Goal: Task Accomplishment & Management: Manage account settings

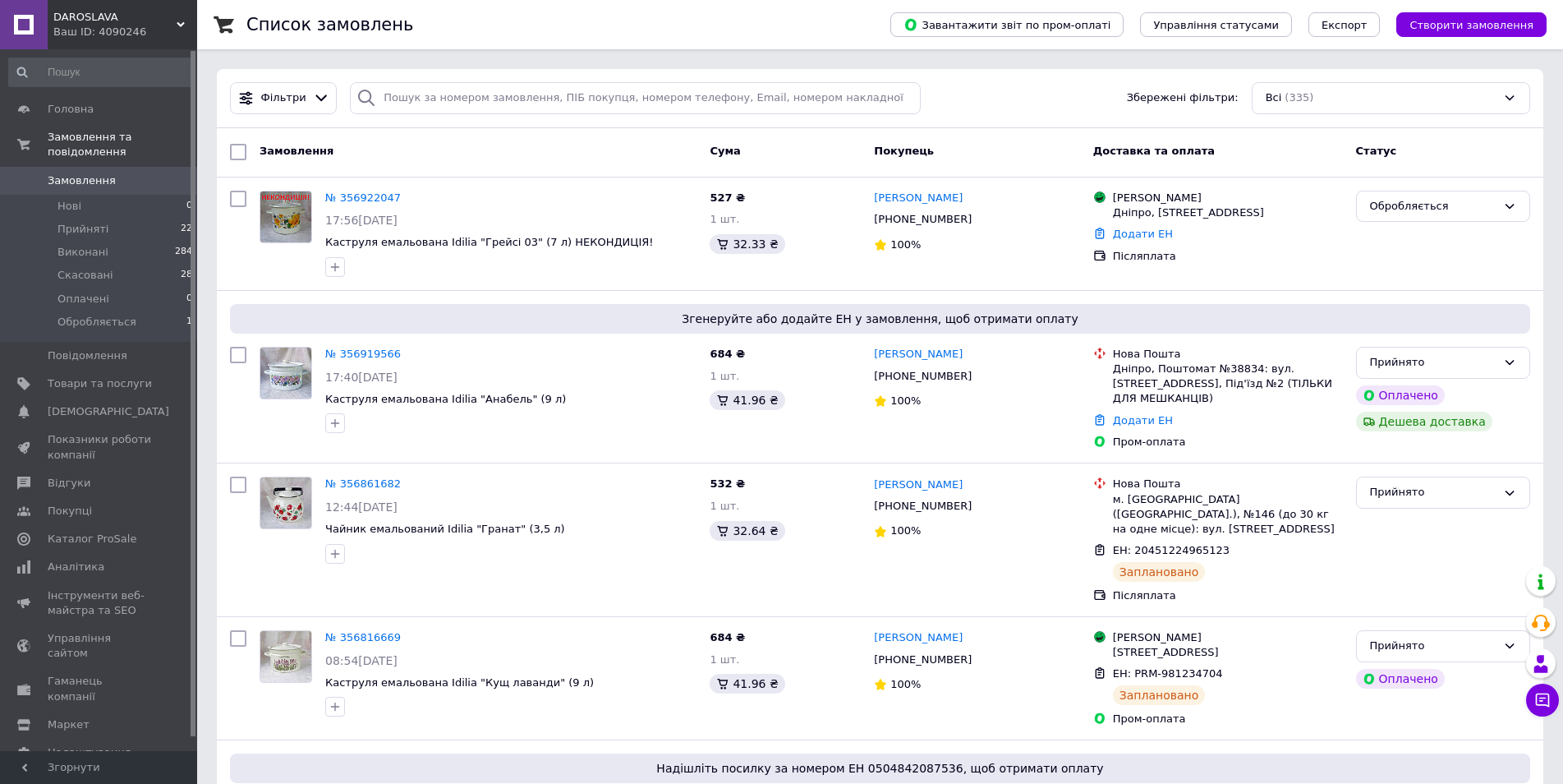
click at [351, 358] on link "№ 356919566" at bounding box center [363, 353] width 76 height 13
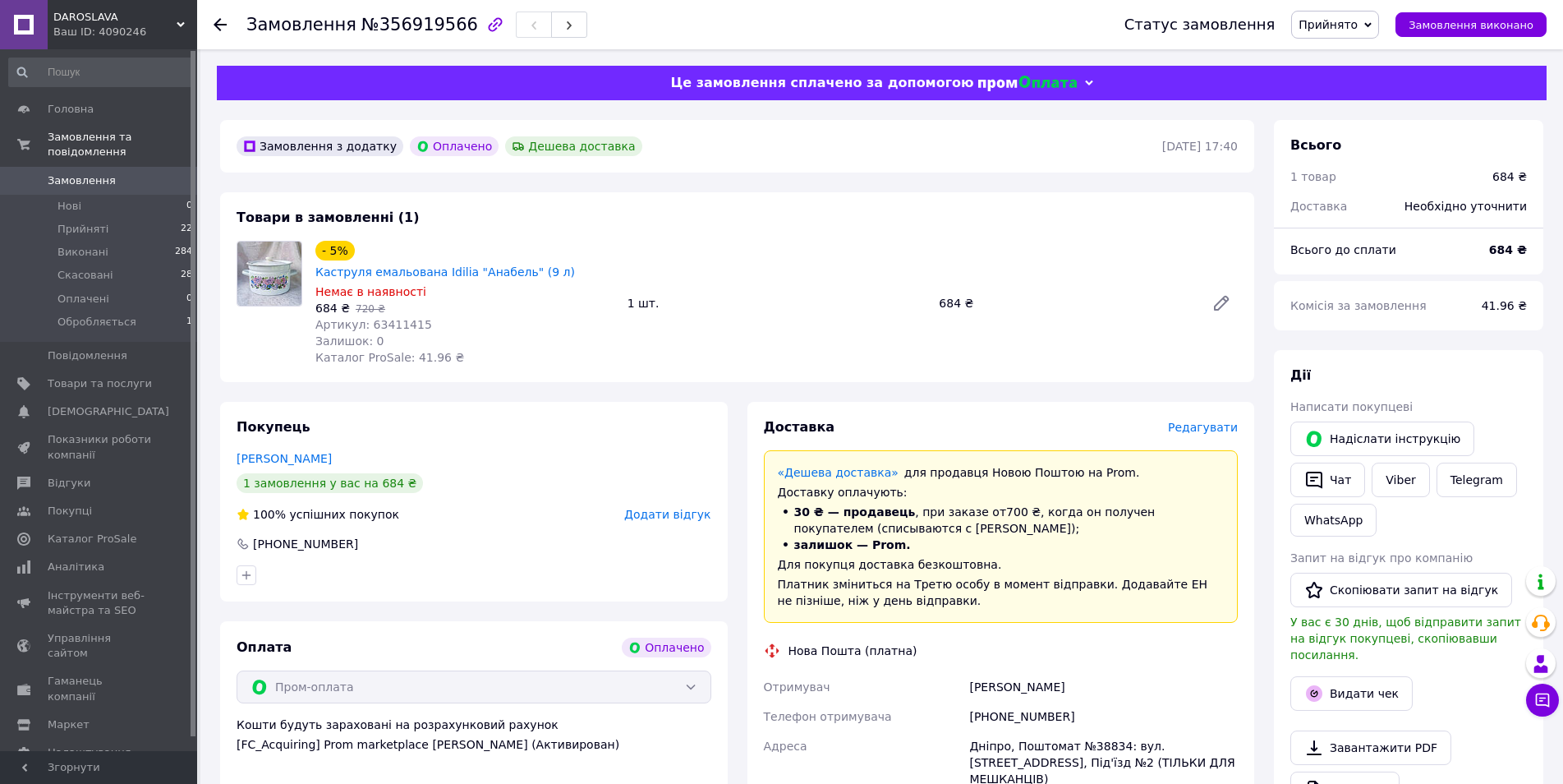
click at [1221, 421] on span "Редагувати" at bounding box center [1203, 427] width 70 height 13
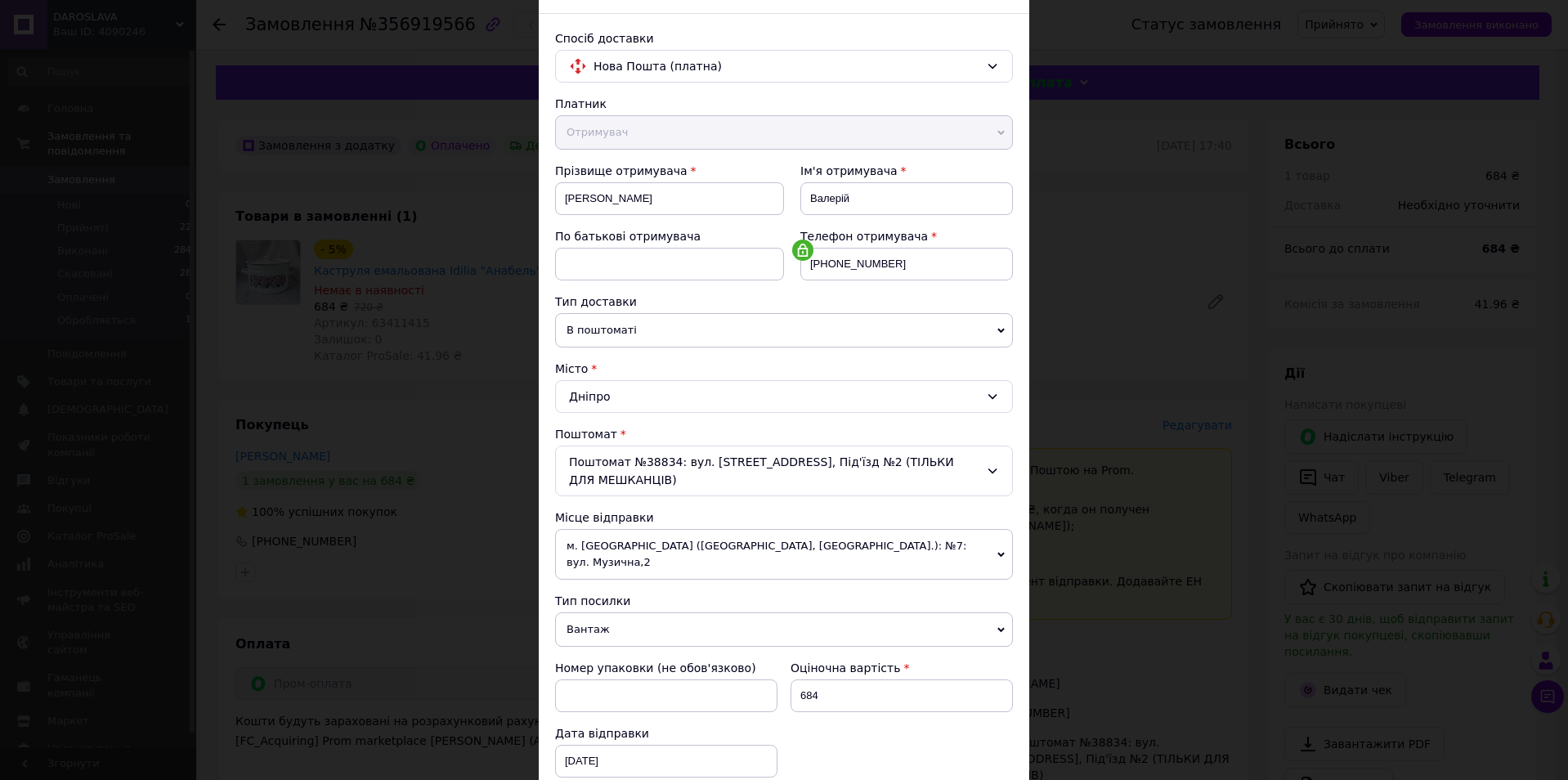
scroll to position [163, 0]
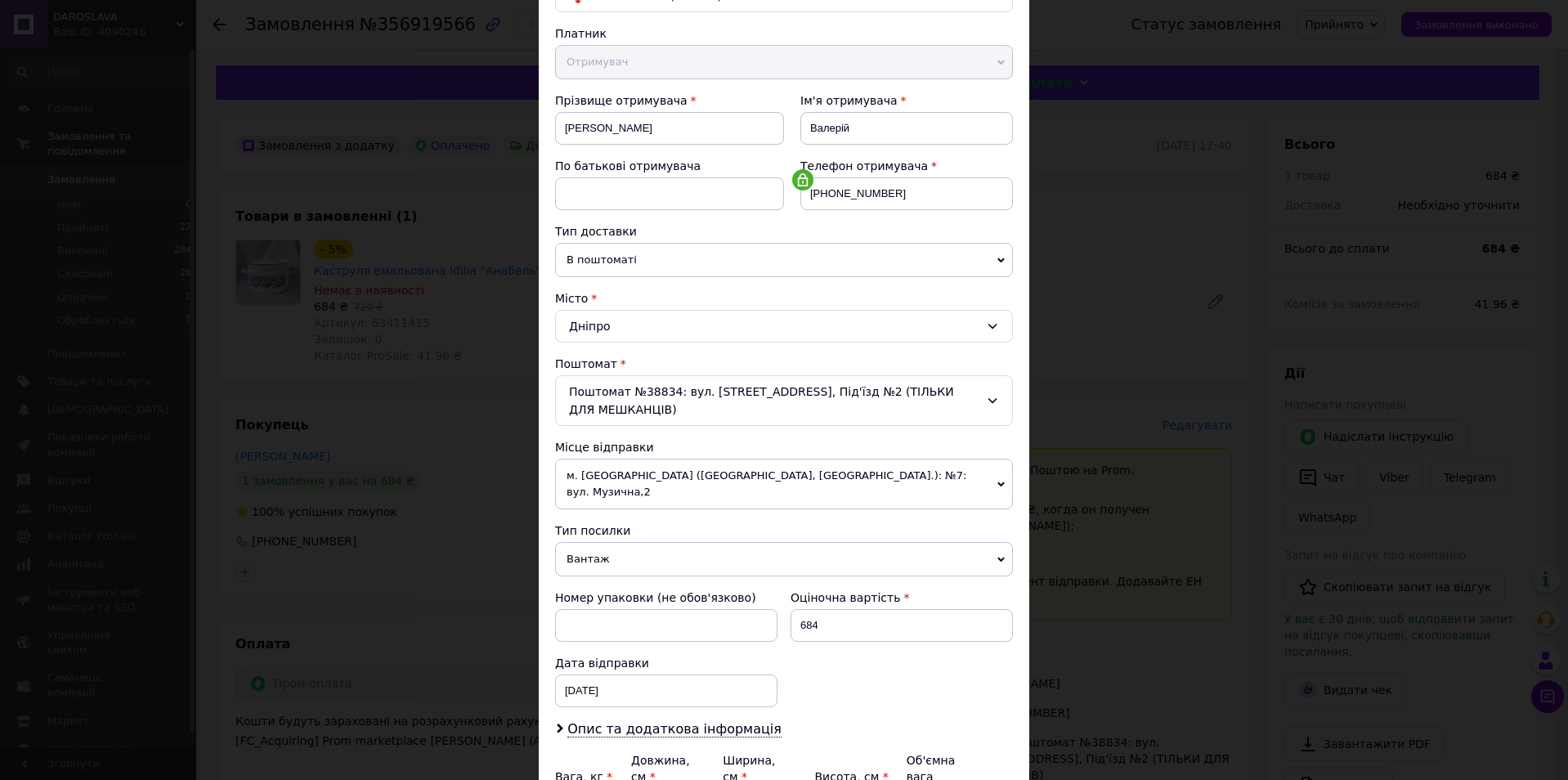
click at [952, 475] on span "м. [GEOGRAPHIC_DATA] ([GEOGRAPHIC_DATA], [GEOGRAPHIC_DATA].): №7: вул. Музична,2" at bounding box center [784, 484] width 458 height 51
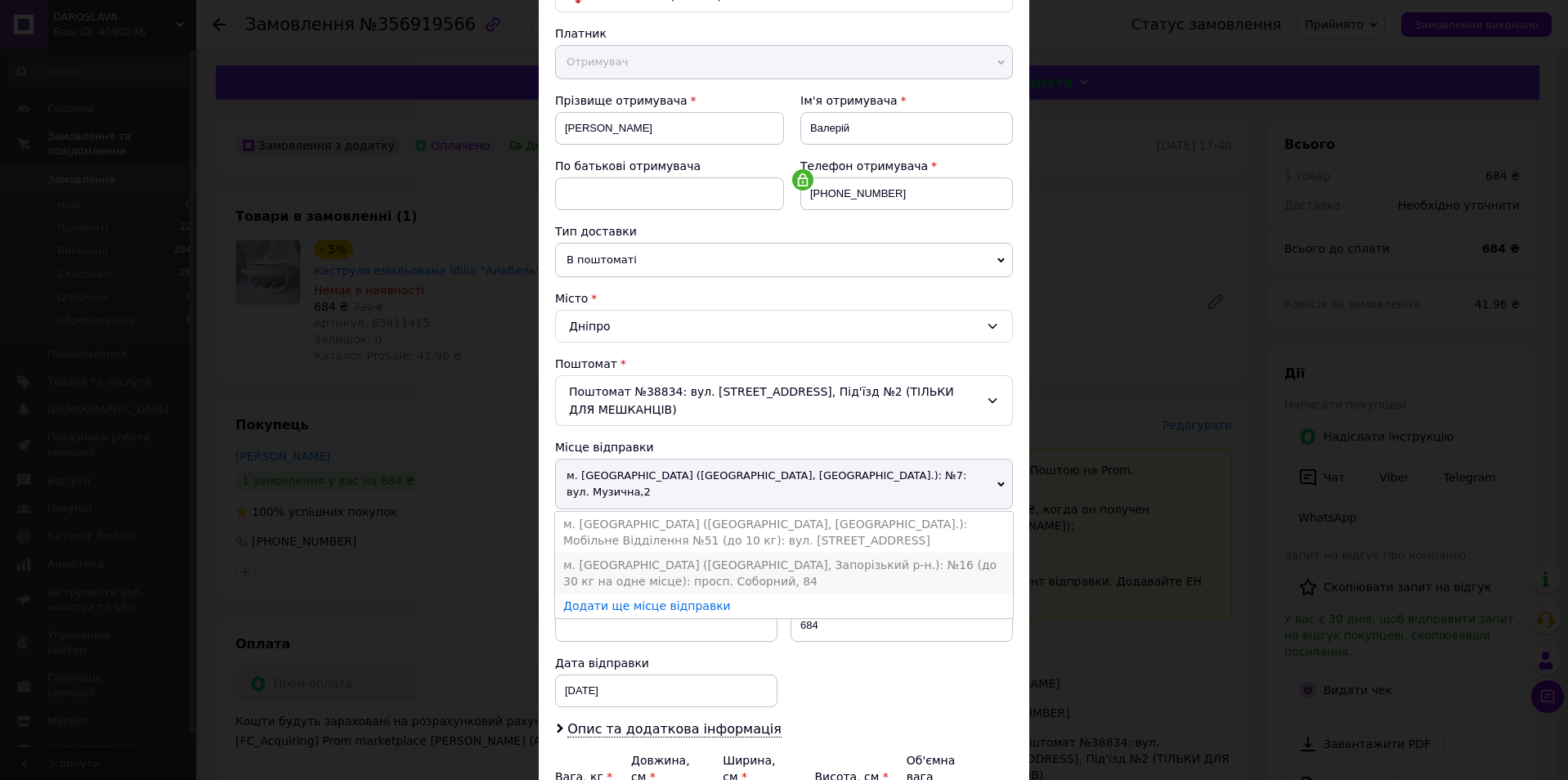
click at [878, 559] on li "м. [GEOGRAPHIC_DATA] ([GEOGRAPHIC_DATA], Запорізький р-н.): №16 (до 30 кг на од…" at bounding box center [784, 572] width 458 height 41
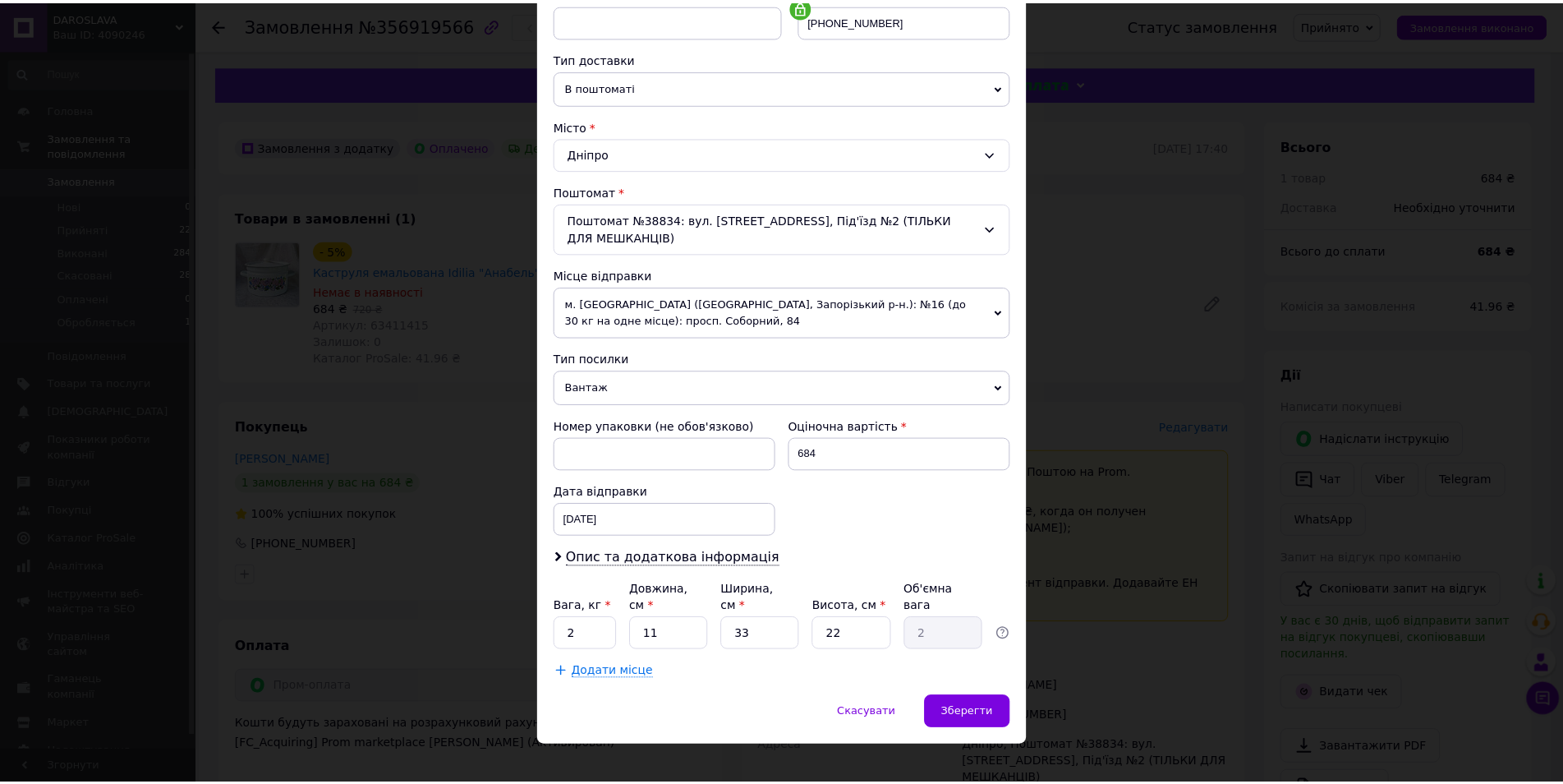
scroll to position [342, 0]
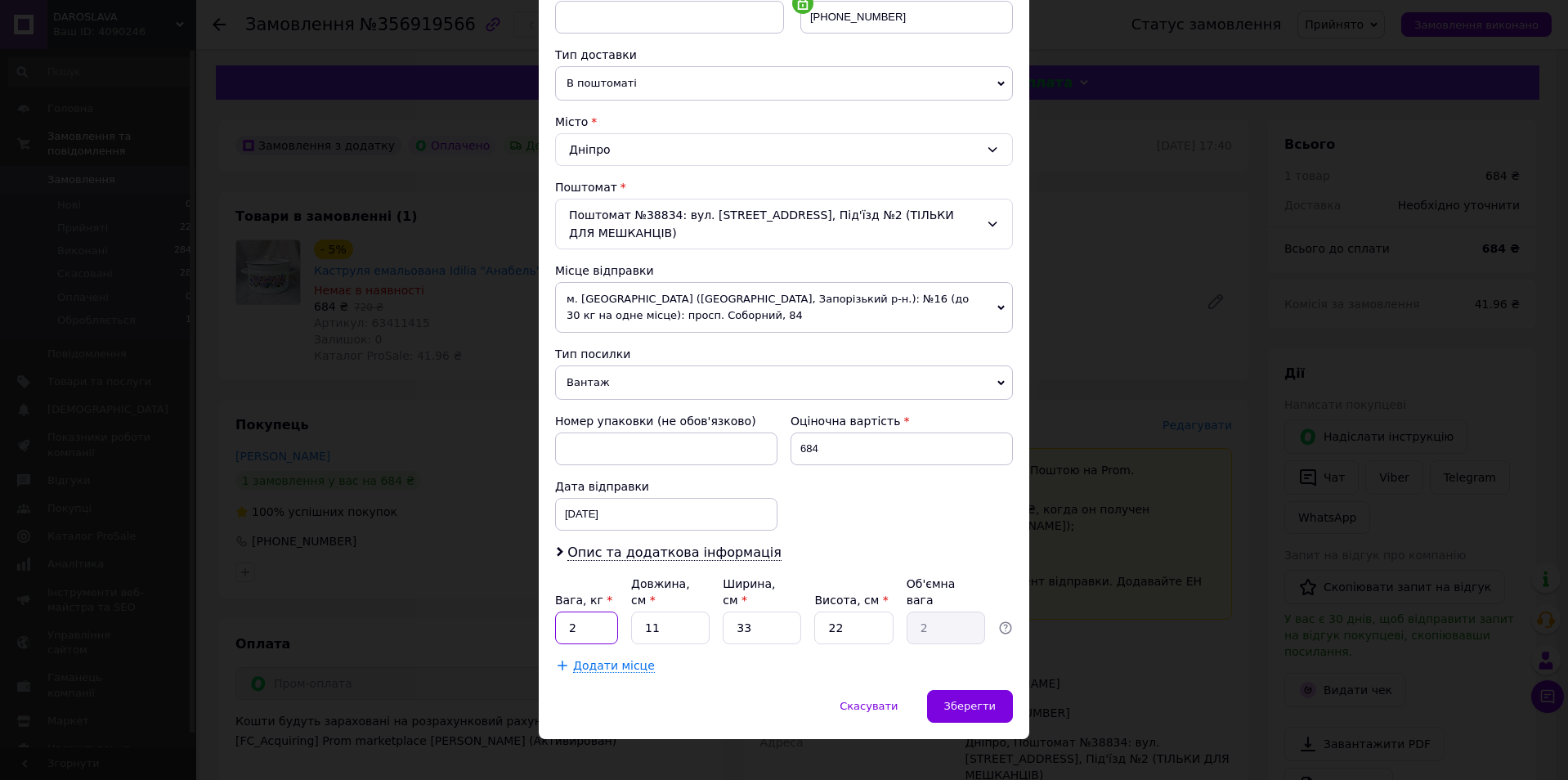
click at [596, 611] on input "2" at bounding box center [586, 627] width 63 height 33
type input "8"
click at [611, 505] on div "[DATE] < 2025 > < Август > Пн Вт Ср Чт Пт Сб Вс 28 29 30 31 1 2 3 4 5 6 7 8 9 1…" at bounding box center [666, 514] width 223 height 33
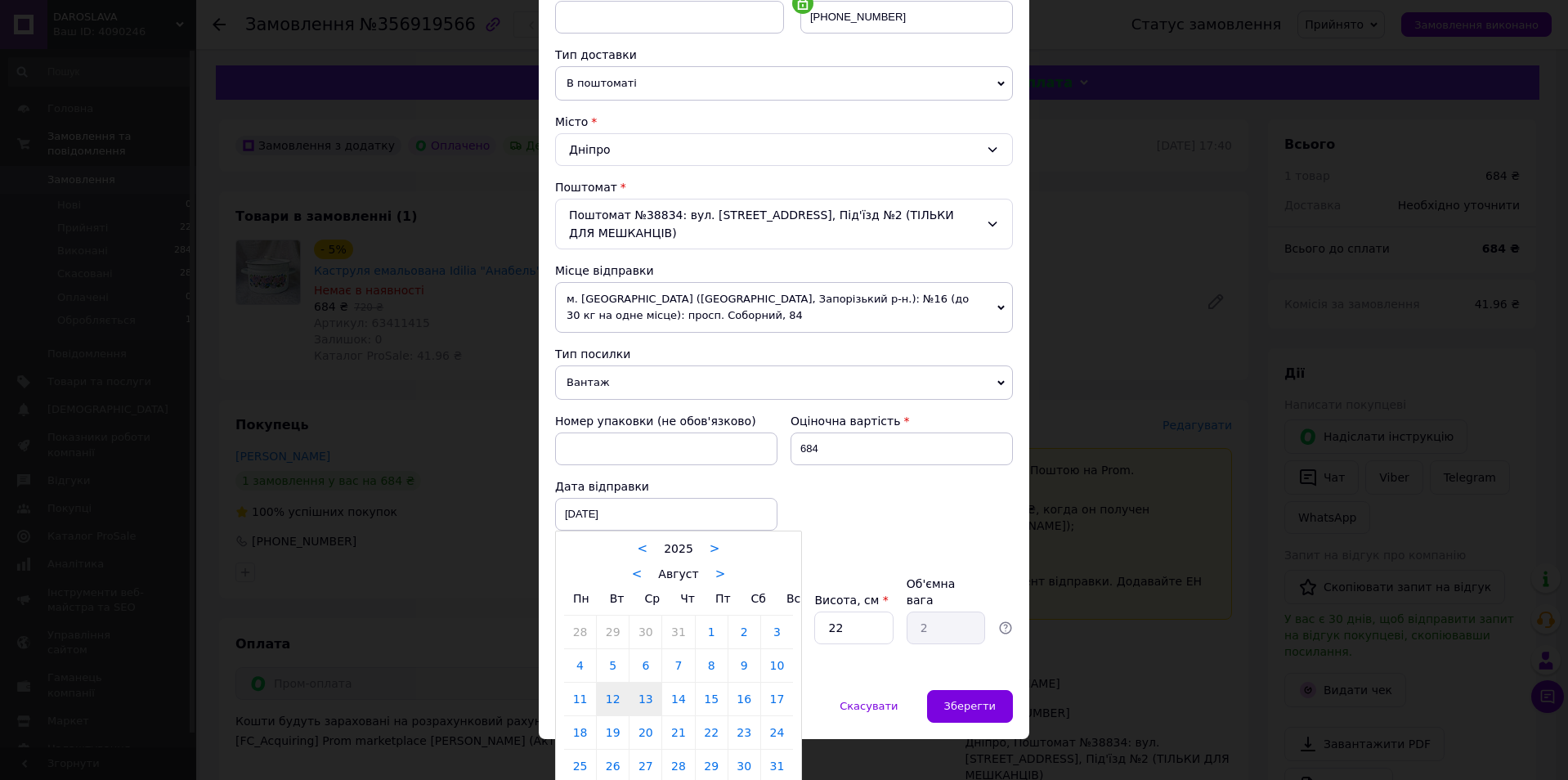
click at [645, 696] on link "13" at bounding box center [645, 698] width 32 height 33
type input "[DATE]"
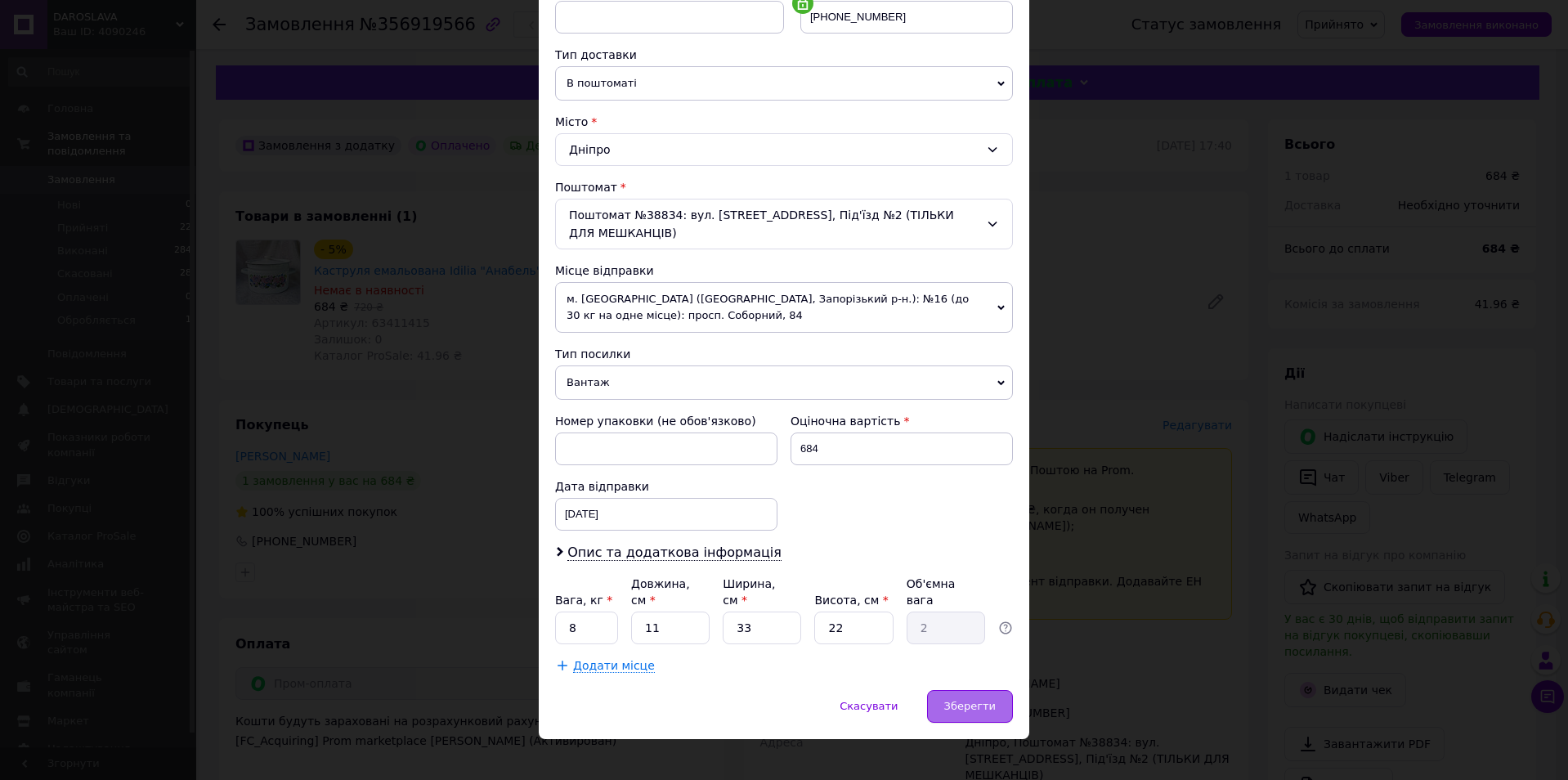
click at [974, 700] on span "Зберегти" at bounding box center [970, 706] width 52 height 13
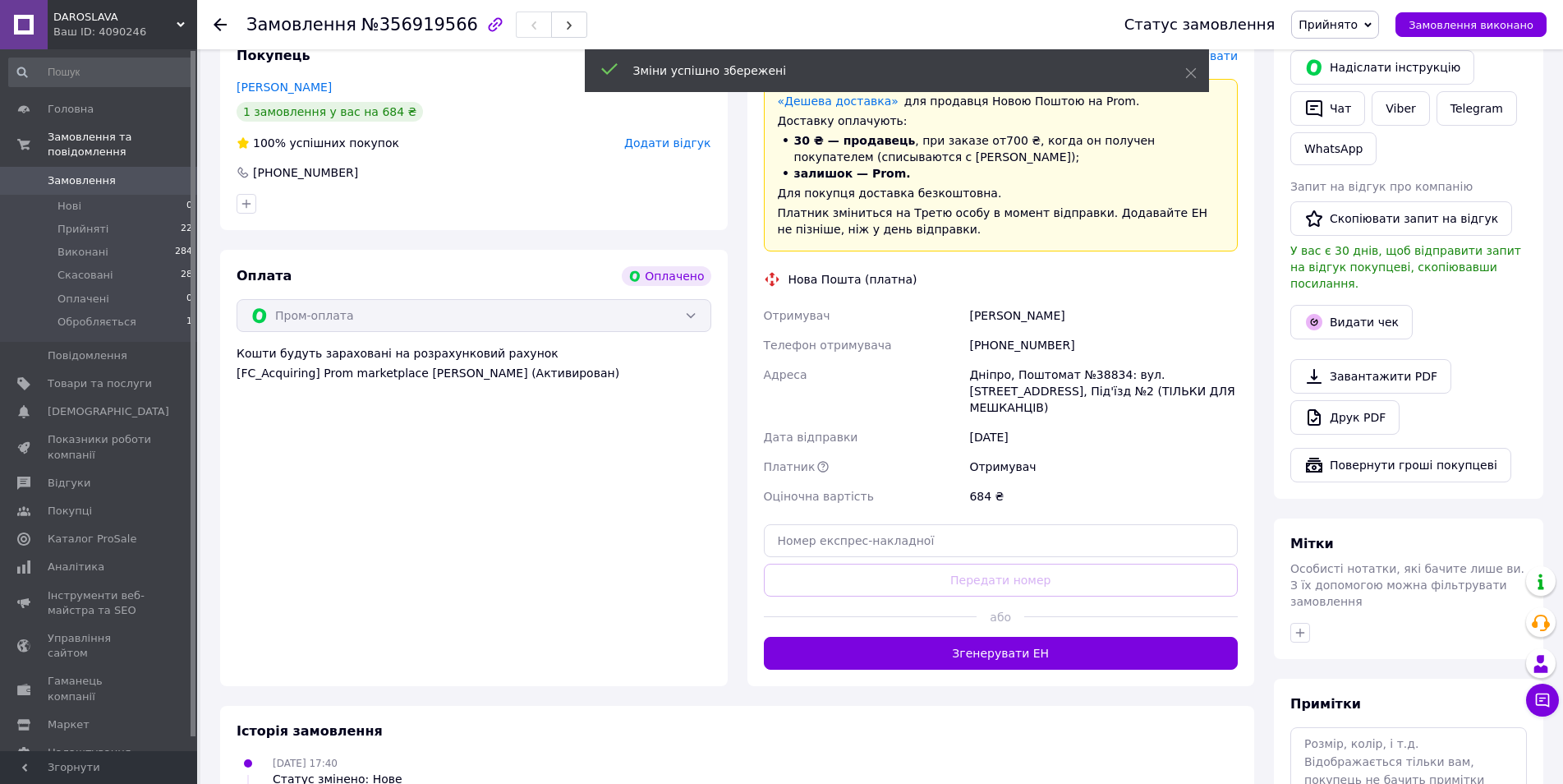
scroll to position [411, 0]
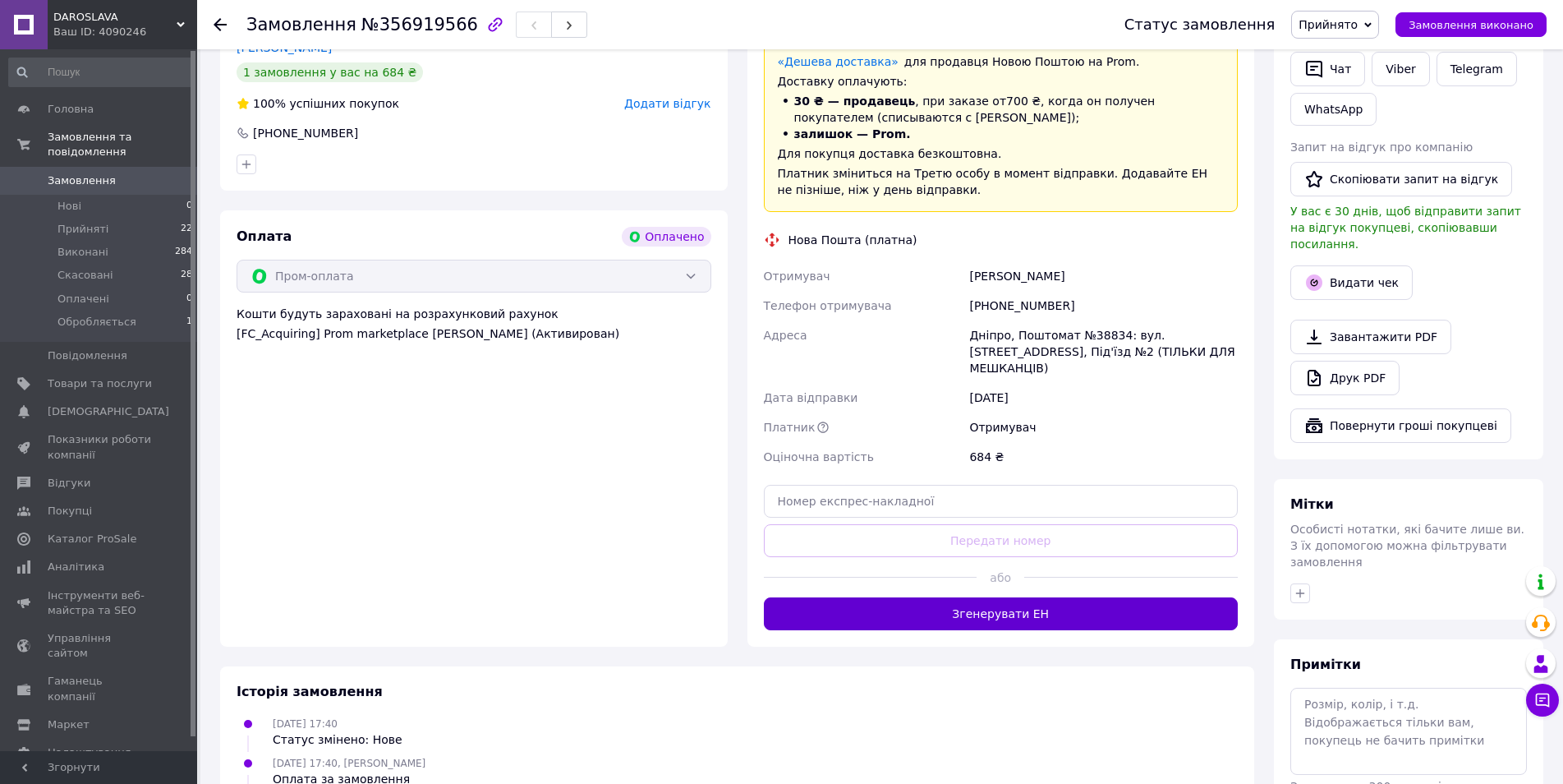
click at [980, 597] on button "Згенерувати ЕН" at bounding box center [1001, 613] width 474 height 33
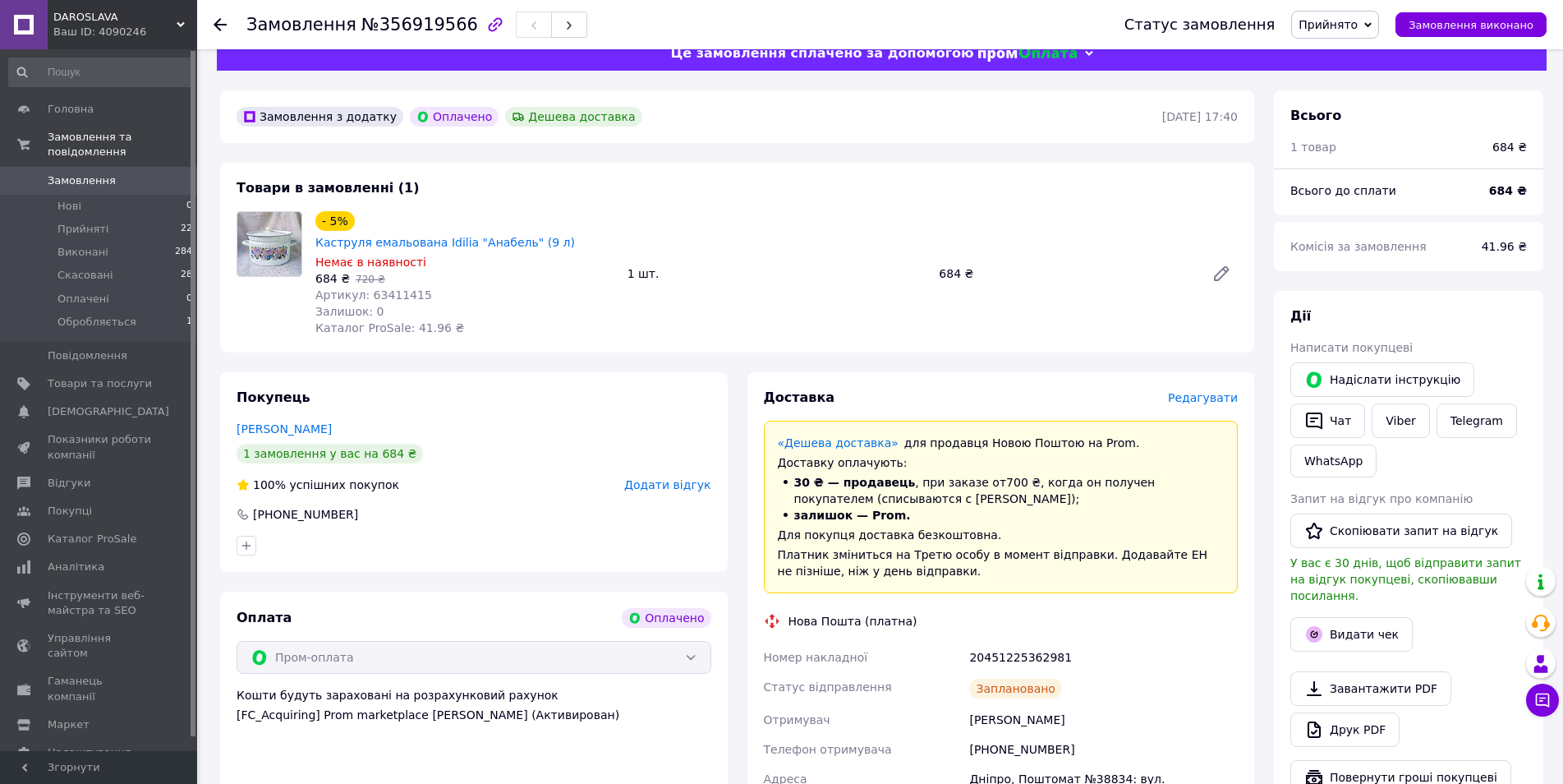
scroll to position [0, 0]
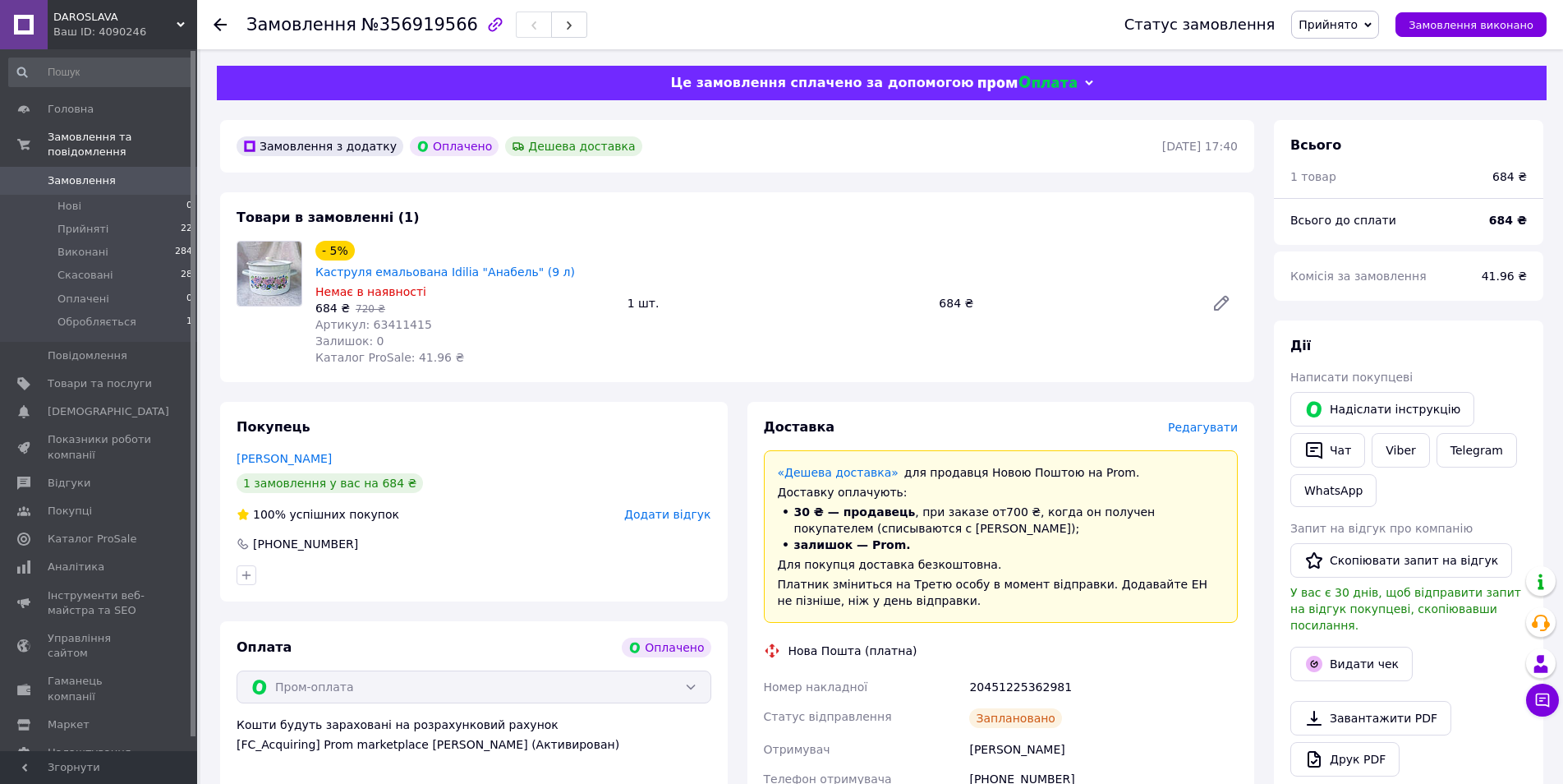
click at [96, 173] on span "Замовлення" at bounding box center [82, 181] width 68 height 15
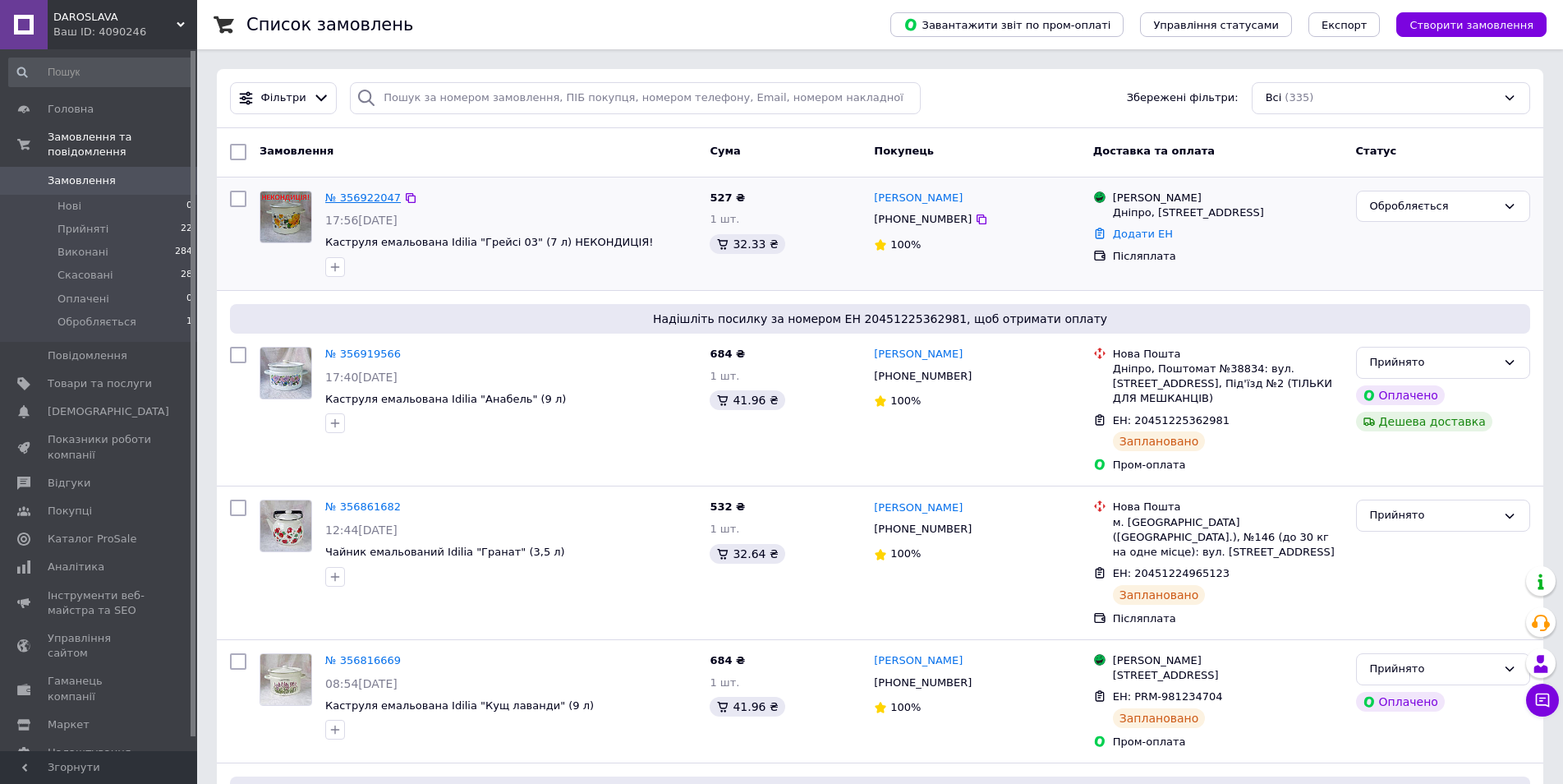
click at [338, 199] on link "№ 356922047" at bounding box center [363, 198] width 76 height 13
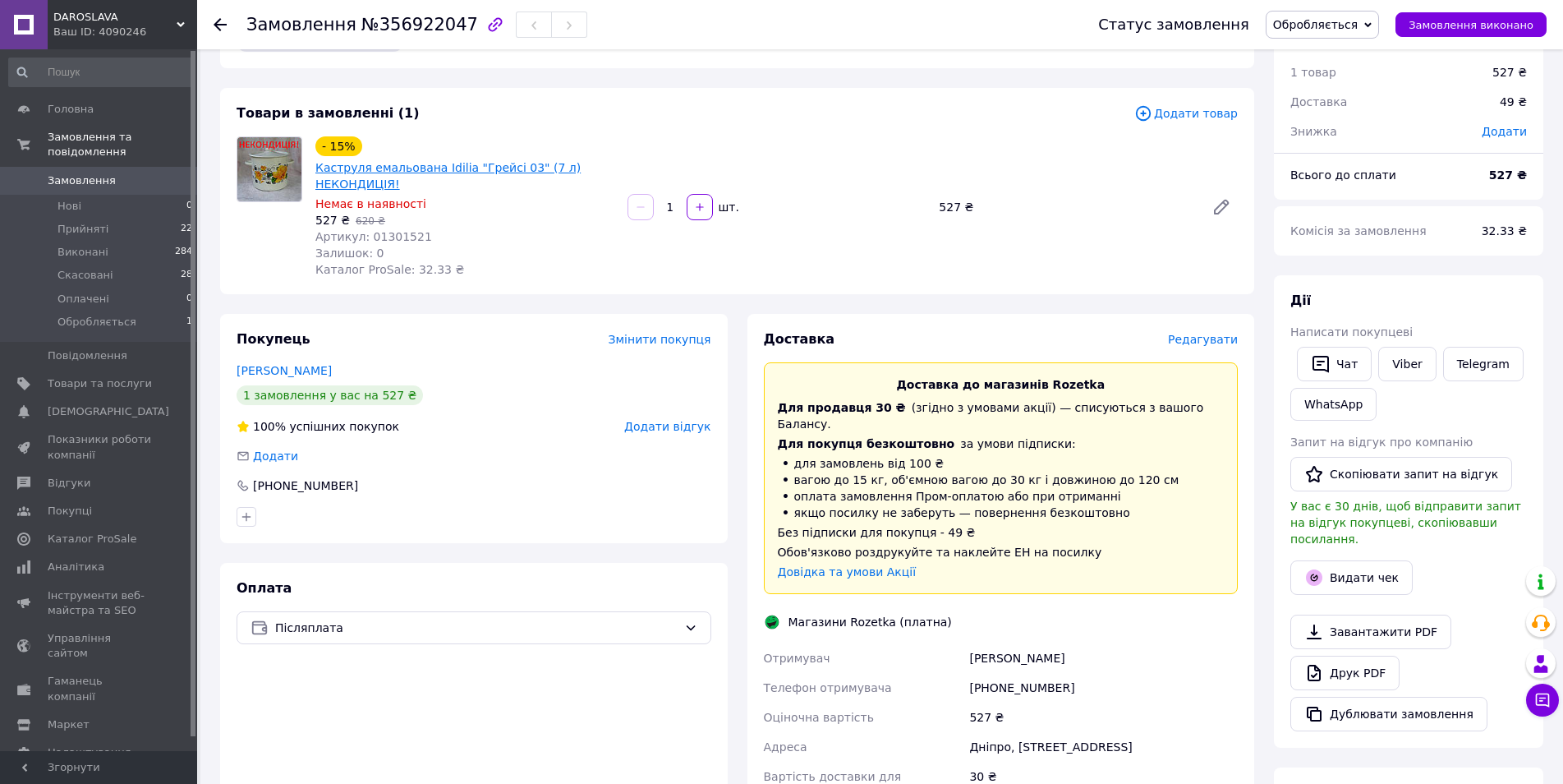
scroll to position [82, 0]
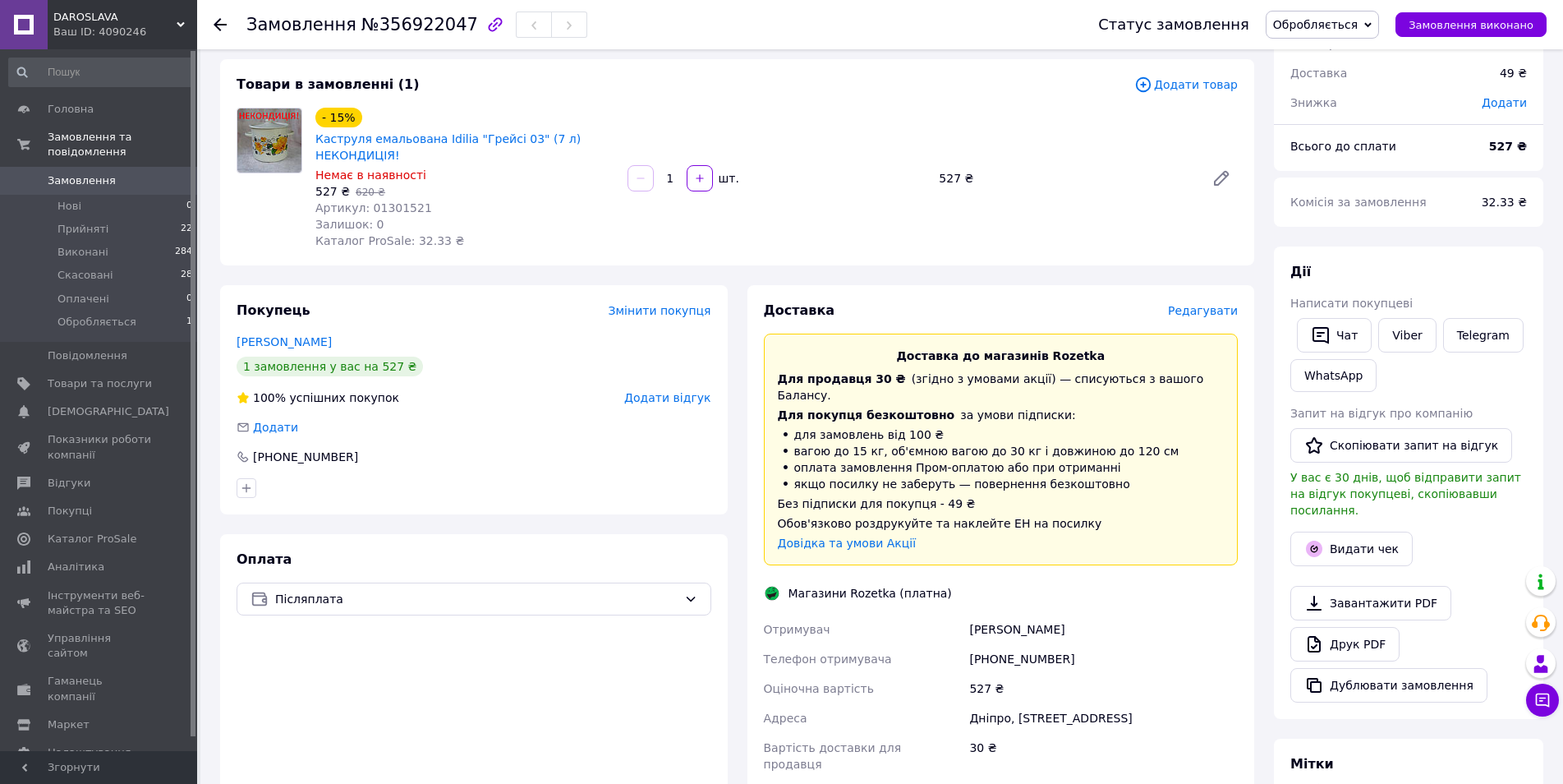
click at [78, 167] on link "Замовлення 0" at bounding box center [101, 180] width 202 height 28
